Goal: Task Accomplishment & Management: Use online tool/utility

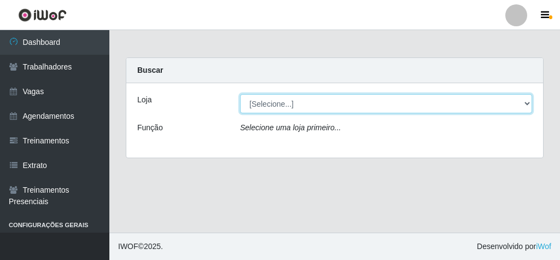
click at [416, 98] on select "[Selecione...] Rede Econômico - Malvinas Rede Econômico - Prata" at bounding box center [386, 103] width 292 height 19
select select "194"
click at [240, 94] on select "[Selecione...] Rede Econômico - Malvinas Rede Econômico - Prata" at bounding box center [386, 103] width 292 height 19
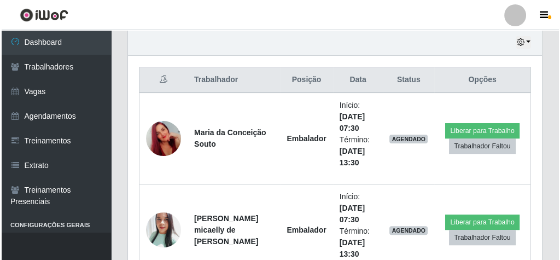
scroll to position [393, 0]
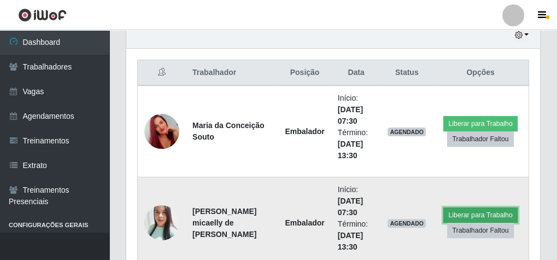
click at [479, 210] on button "Liberar para Trabalho" at bounding box center [480, 214] width 74 height 15
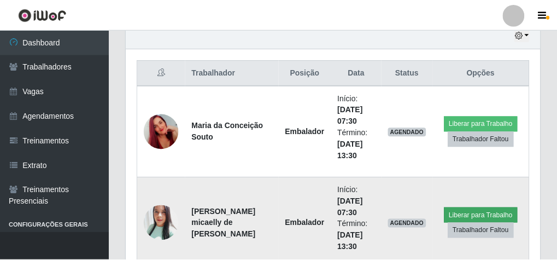
scroll to position [226, 410]
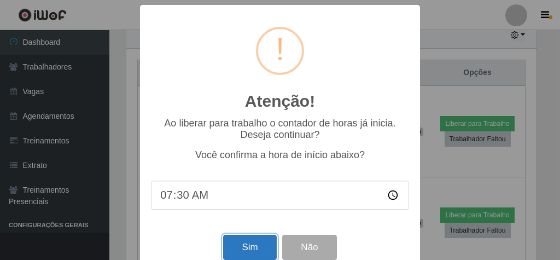
click at [255, 246] on button "Sim" at bounding box center [249, 247] width 53 height 26
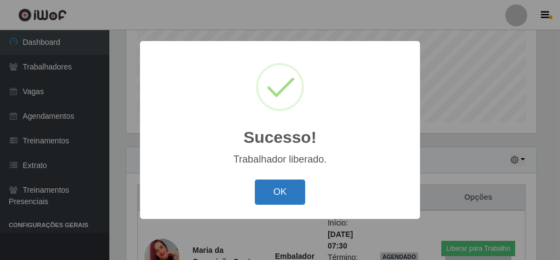
click at [286, 193] on button "OK" at bounding box center [280, 192] width 51 height 26
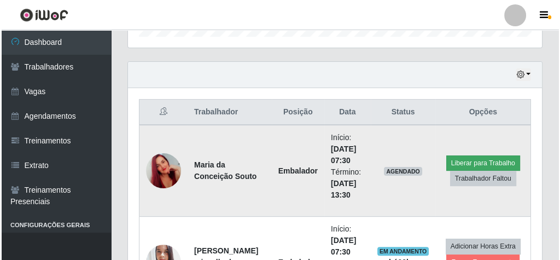
scroll to position [356, 0]
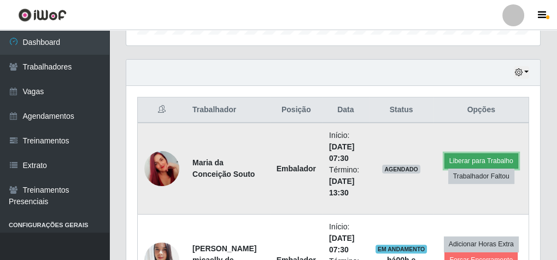
click at [479, 154] on button "Liberar para Trabalho" at bounding box center [481, 160] width 74 height 15
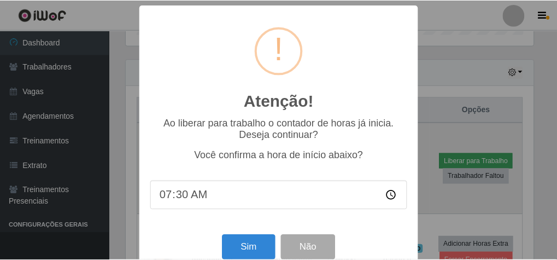
scroll to position [226, 410]
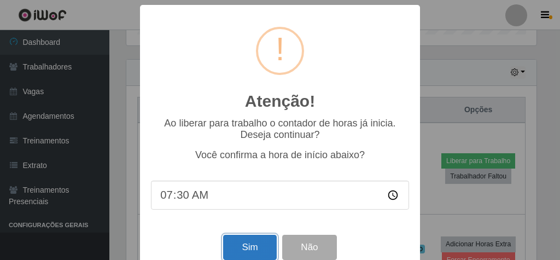
click at [232, 243] on button "Sim" at bounding box center [249, 247] width 53 height 26
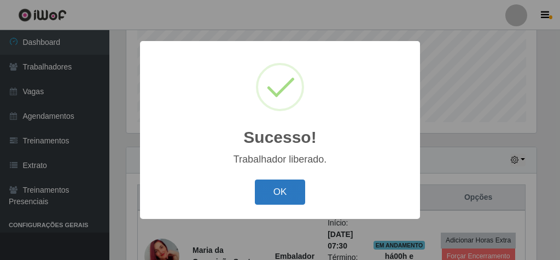
click at [285, 191] on button "OK" at bounding box center [280, 192] width 51 height 26
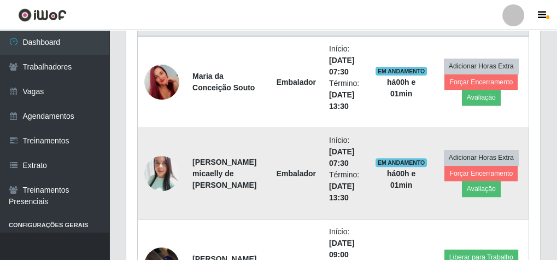
scroll to position [444, 0]
